Goal: Find specific page/section: Locate a particular part of the current website

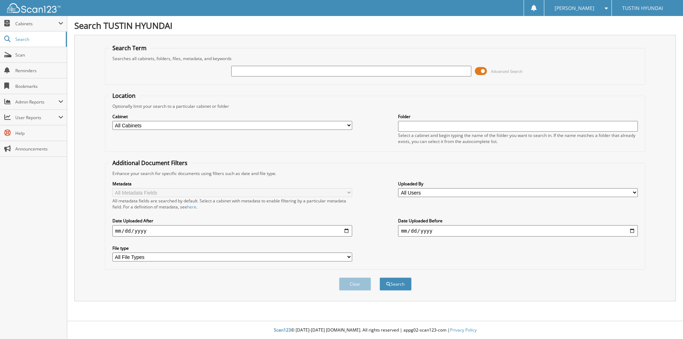
click at [253, 75] on input "text" at bounding box center [351, 71] width 240 height 11
type input "113309"
click at [380, 278] on button "Search" at bounding box center [396, 284] width 32 height 13
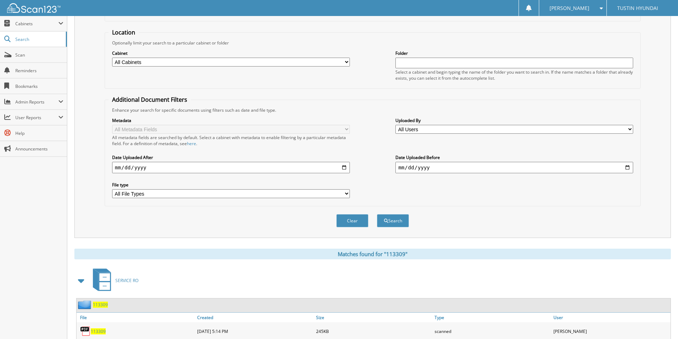
scroll to position [178, 0]
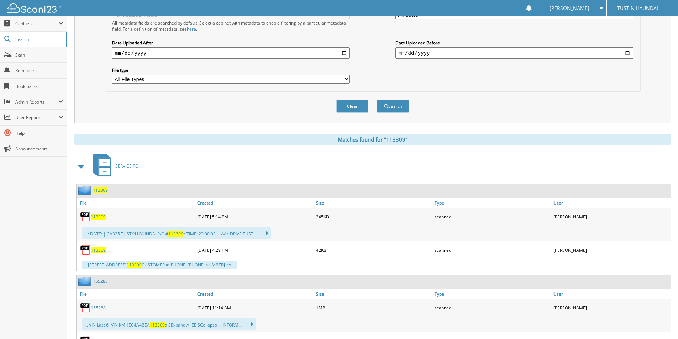
click at [101, 217] on span "113309" at bounding box center [98, 217] width 15 height 6
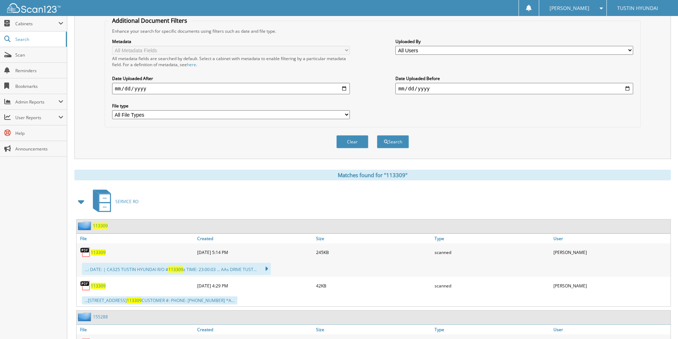
scroll to position [0, 0]
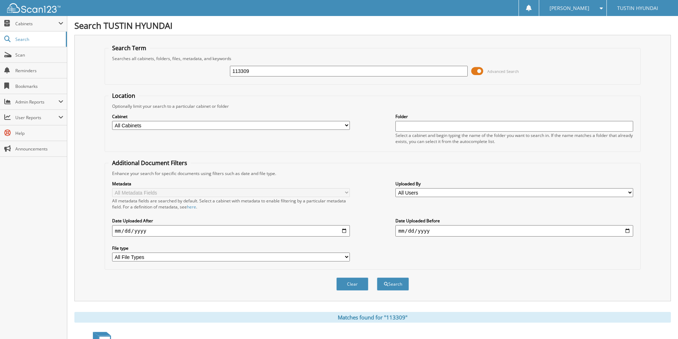
click at [261, 76] on div "113309" at bounding box center [349, 71] width 238 height 12
click at [265, 70] on input "113309" at bounding box center [349, 71] width 238 height 11
type input "116683"
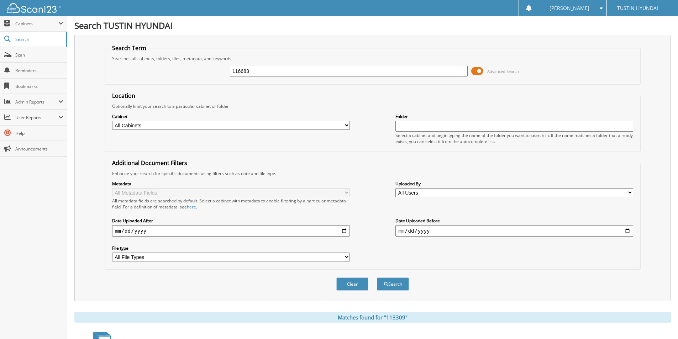
click at [377, 278] on button "Search" at bounding box center [393, 284] width 32 height 13
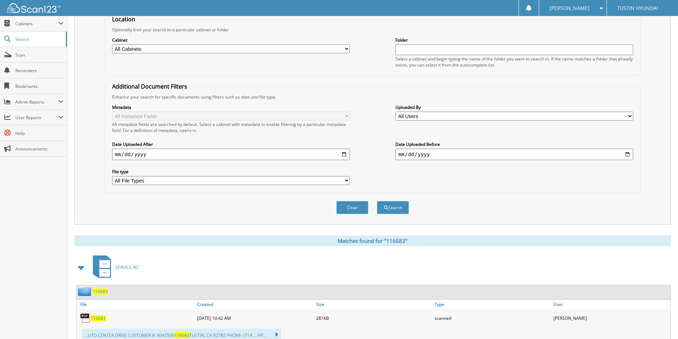
scroll to position [142, 0]
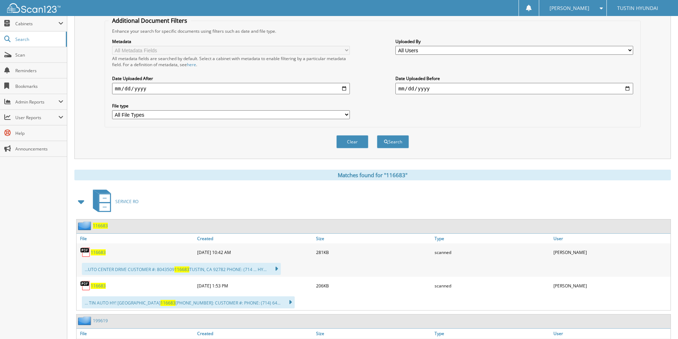
click at [101, 253] on span "116683" at bounding box center [98, 252] width 15 height 6
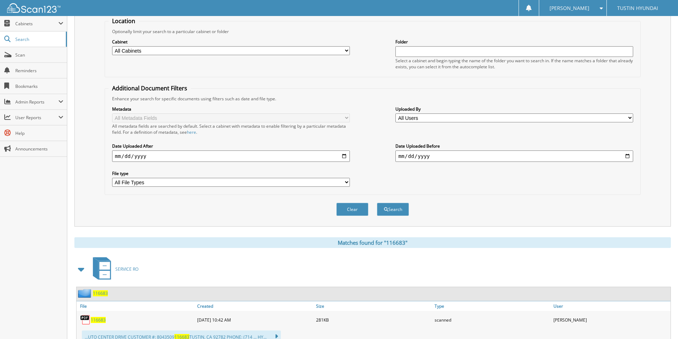
scroll to position [0, 0]
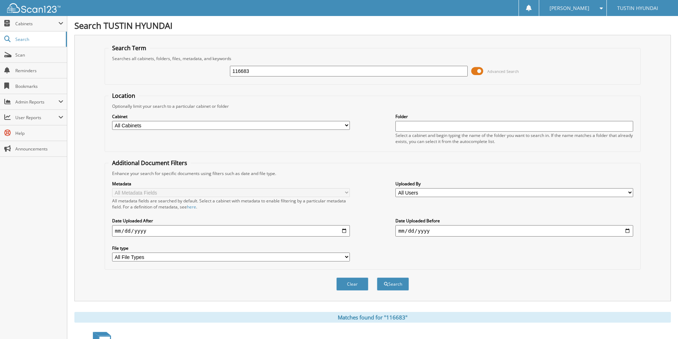
drag, startPoint x: 267, startPoint y: 71, endPoint x: 202, endPoint y: 73, distance: 64.8
click at [202, 73] on div "116683 Advanced Search" at bounding box center [373, 71] width 528 height 19
type input "135900"
click at [377, 278] on button "Search" at bounding box center [393, 284] width 32 height 13
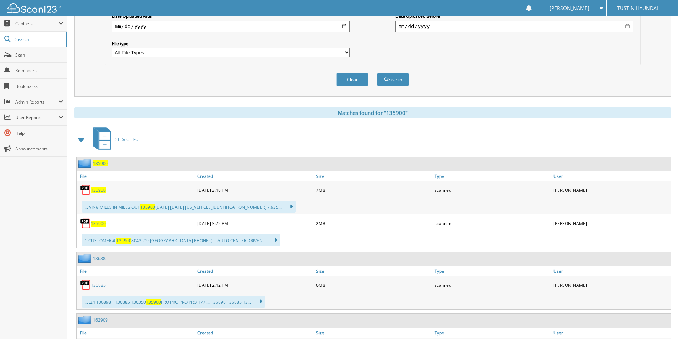
scroll to position [213, 0]
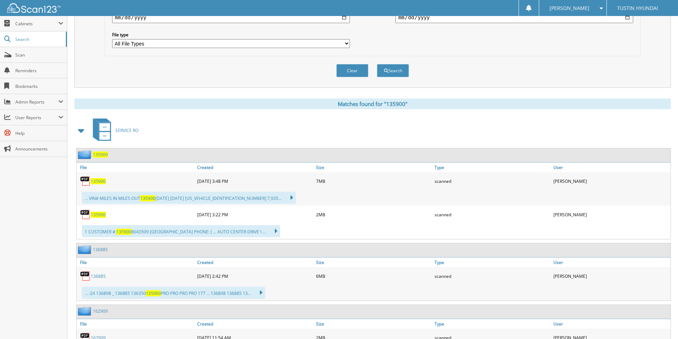
click at [98, 180] on span "135900" at bounding box center [98, 181] width 15 height 6
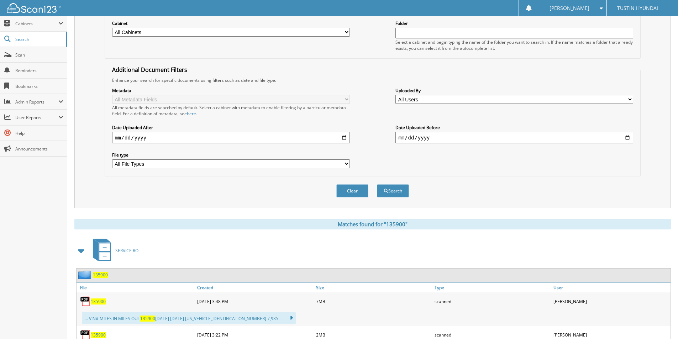
scroll to position [0, 0]
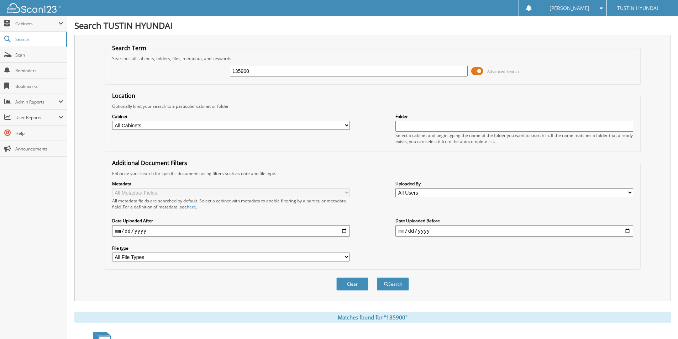
drag, startPoint x: 276, startPoint y: 74, endPoint x: 195, endPoint y: 76, distance: 81.1
click at [195, 76] on div "135900 Advanced Search" at bounding box center [373, 71] width 528 height 19
type input "162909"
click at [377, 278] on button "Search" at bounding box center [393, 284] width 32 height 13
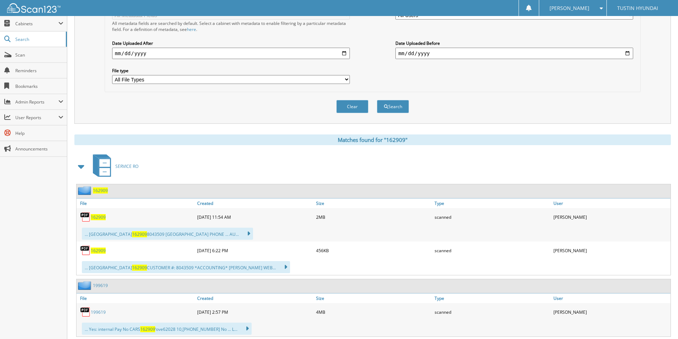
scroll to position [178, 0]
click at [101, 218] on span "162909" at bounding box center [98, 217] width 15 height 6
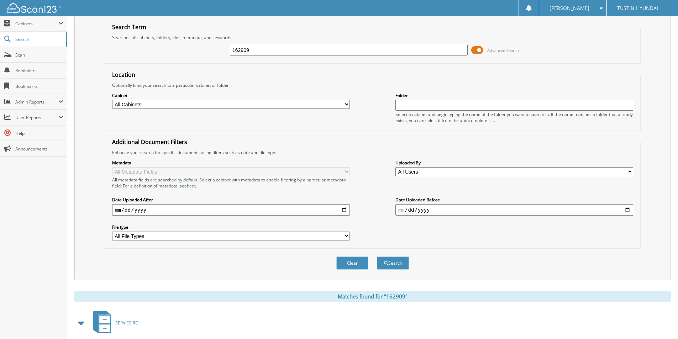
scroll to position [0, 0]
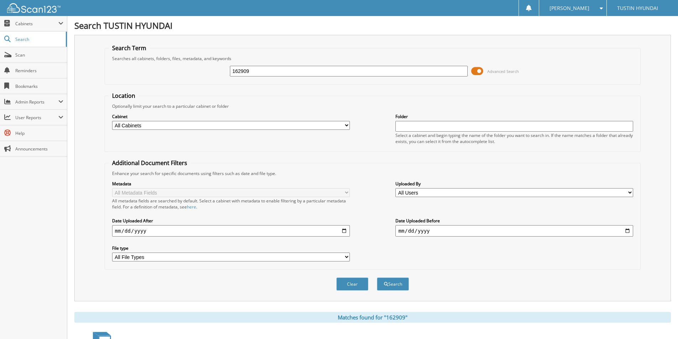
drag, startPoint x: 261, startPoint y: 69, endPoint x: 217, endPoint y: 74, distance: 44.4
click at [217, 74] on div "162909 Advanced Search" at bounding box center [373, 71] width 528 height 19
type input "170661"
click at [377, 278] on button "Search" at bounding box center [393, 284] width 32 height 13
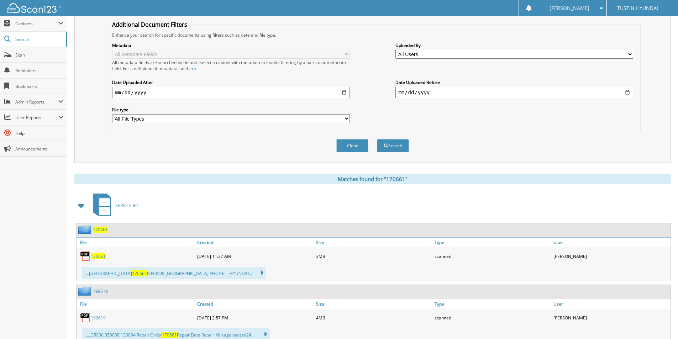
scroll to position [213, 0]
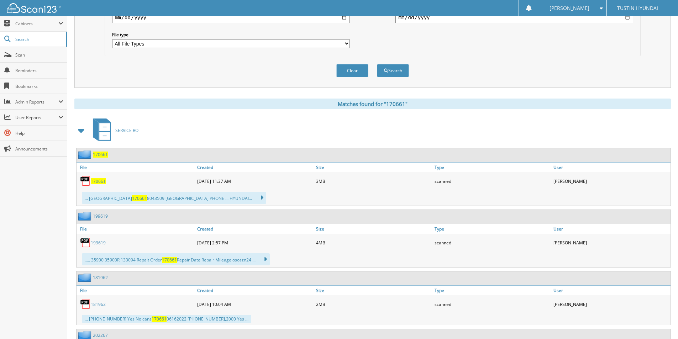
click at [104, 182] on span "170661" at bounding box center [98, 181] width 15 height 6
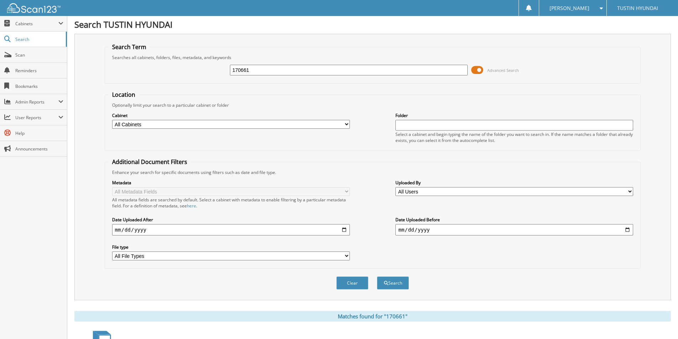
scroll to position [0, 0]
drag, startPoint x: 253, startPoint y: 73, endPoint x: 222, endPoint y: 74, distance: 30.6
click at [222, 74] on div "170661 Advanced Search" at bounding box center [373, 71] width 528 height 19
type input "199619"
click at [377, 278] on button "Search" at bounding box center [393, 284] width 32 height 13
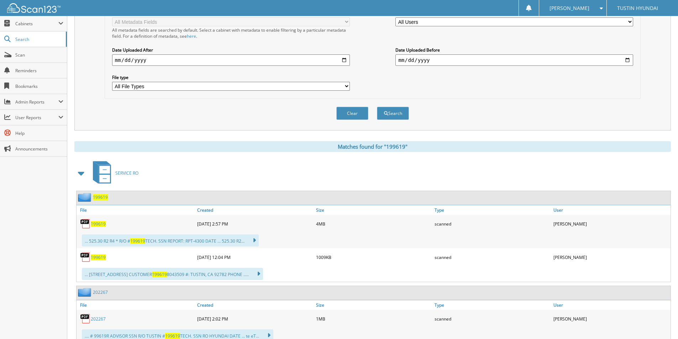
scroll to position [213, 0]
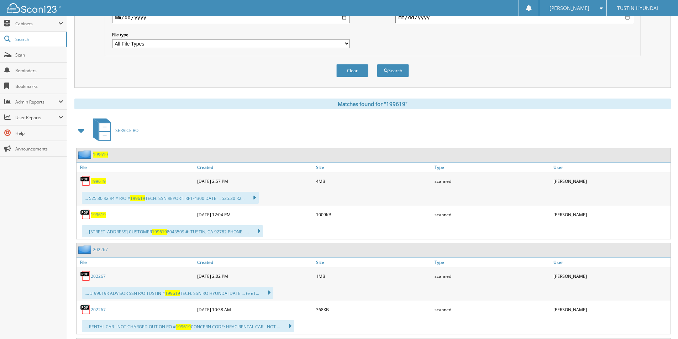
click at [100, 180] on span "199619" at bounding box center [98, 181] width 15 height 6
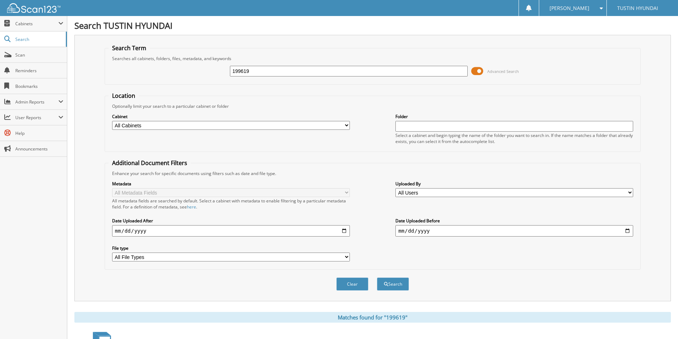
click at [222, 71] on div "199619 Advanced Search" at bounding box center [373, 71] width 528 height 19
type input "202267"
click at [377, 278] on button "Search" at bounding box center [393, 284] width 32 height 13
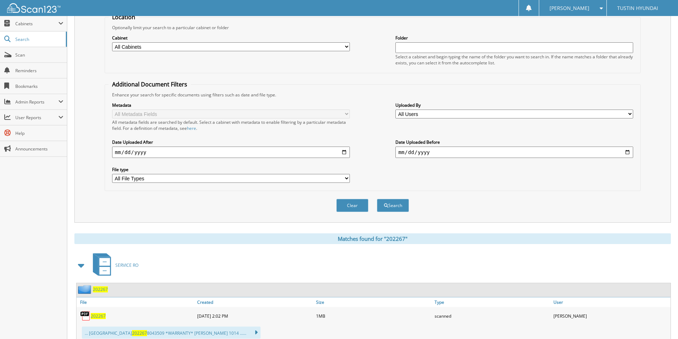
scroll to position [142, 0]
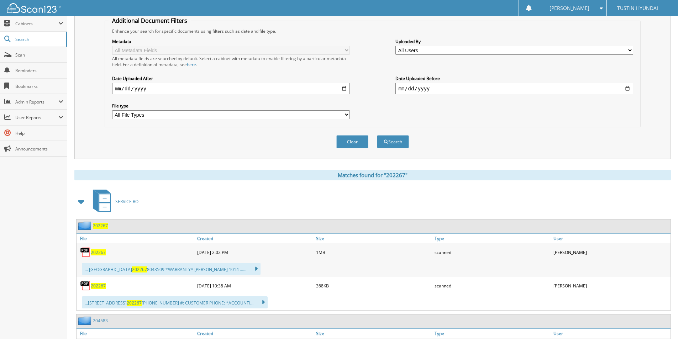
click at [97, 252] on span "202267" at bounding box center [98, 252] width 15 height 6
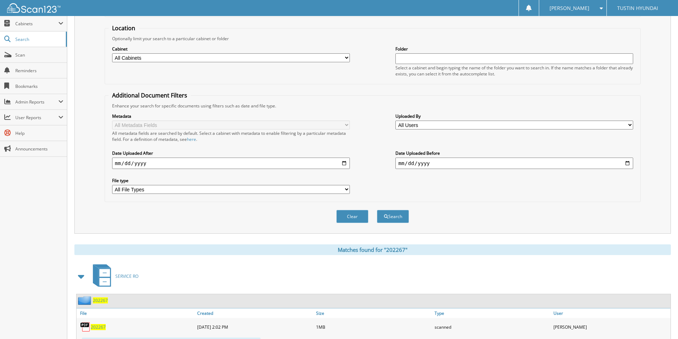
scroll to position [0, 0]
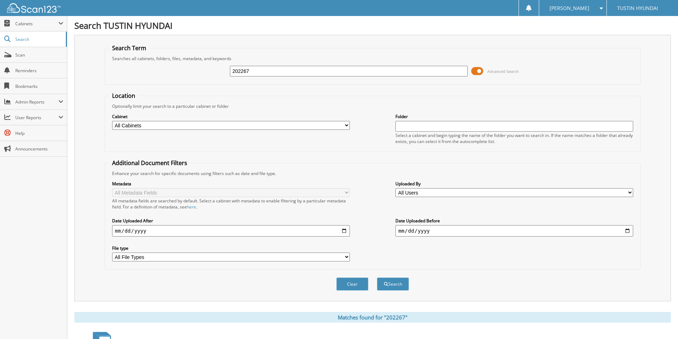
drag, startPoint x: 254, startPoint y: 70, endPoint x: 219, endPoint y: 71, distance: 34.9
click at [219, 70] on div "202267 Advanced Search" at bounding box center [373, 71] width 528 height 19
type input "204583"
click at [377, 278] on button "Search" at bounding box center [393, 284] width 32 height 13
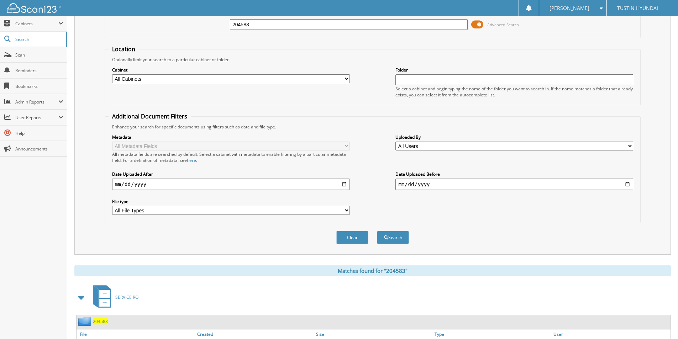
scroll to position [132, 0]
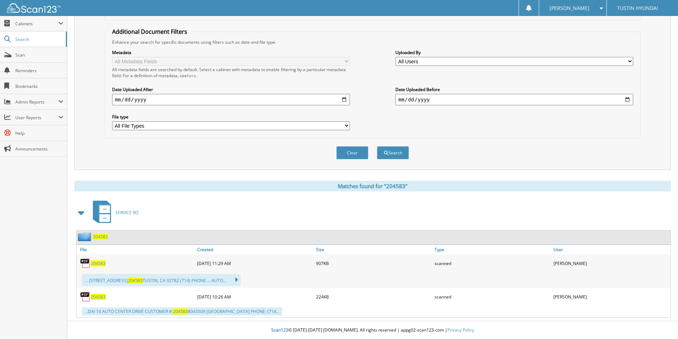
click at [98, 262] on span "204583" at bounding box center [98, 263] width 15 height 6
